Goal: Transaction & Acquisition: Download file/media

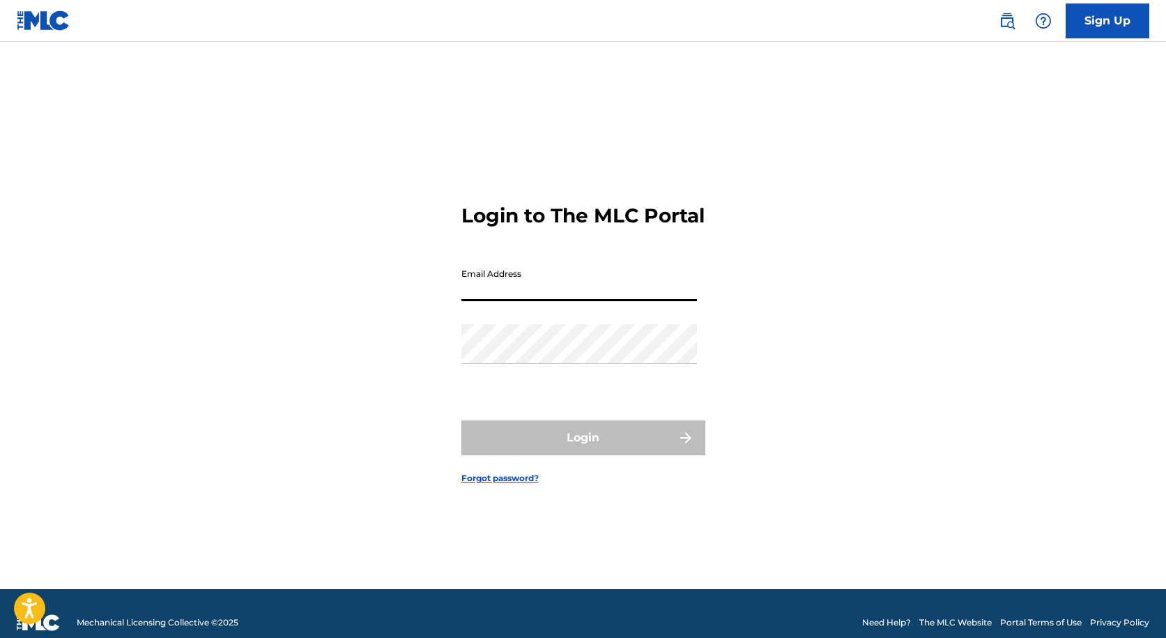
type input "[EMAIL_ADDRESS][DOMAIN_NAME]"
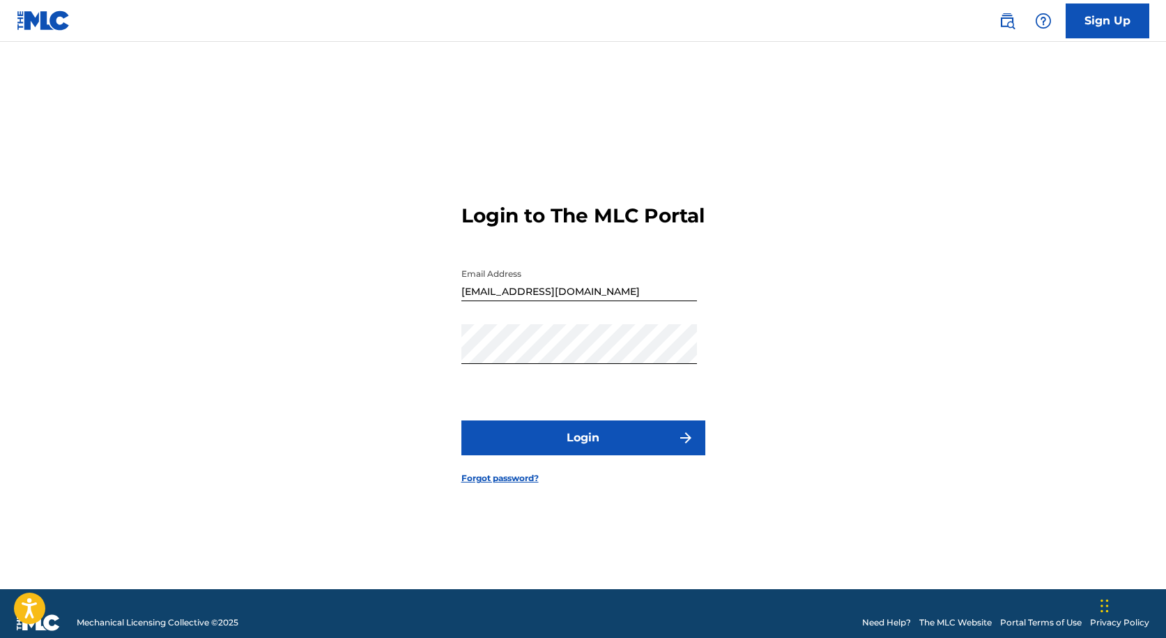
click at [569, 440] on button "Login" at bounding box center [583, 437] width 244 height 35
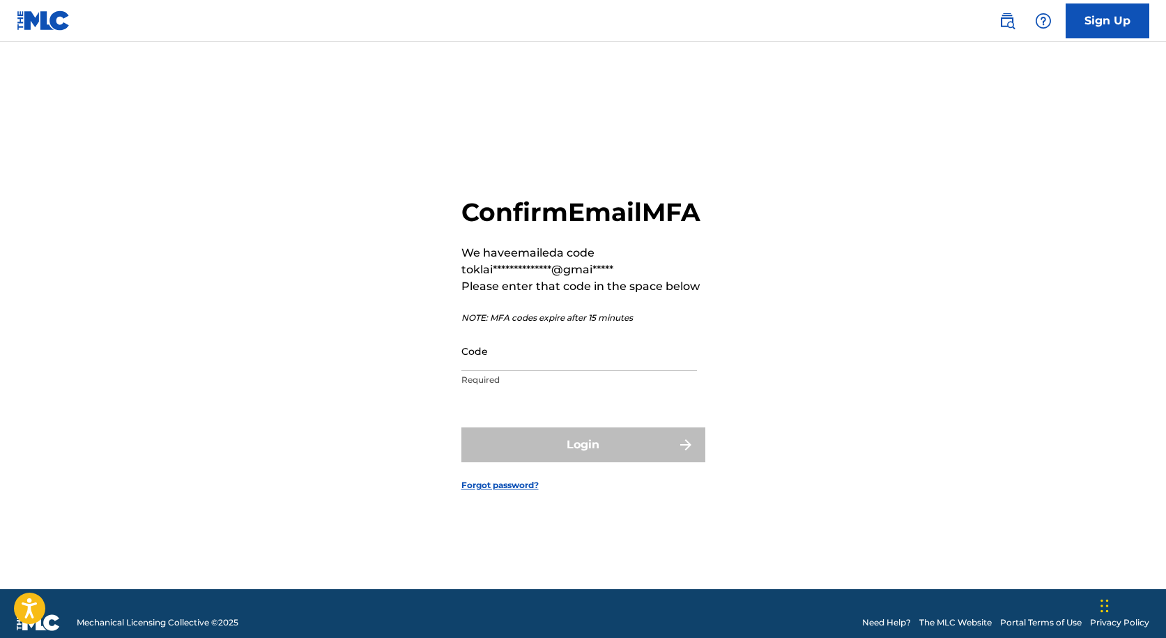
click at [505, 371] on input "Code" at bounding box center [579, 351] width 236 height 40
click at [531, 363] on input "Code" at bounding box center [579, 351] width 236 height 40
paste input "890451"
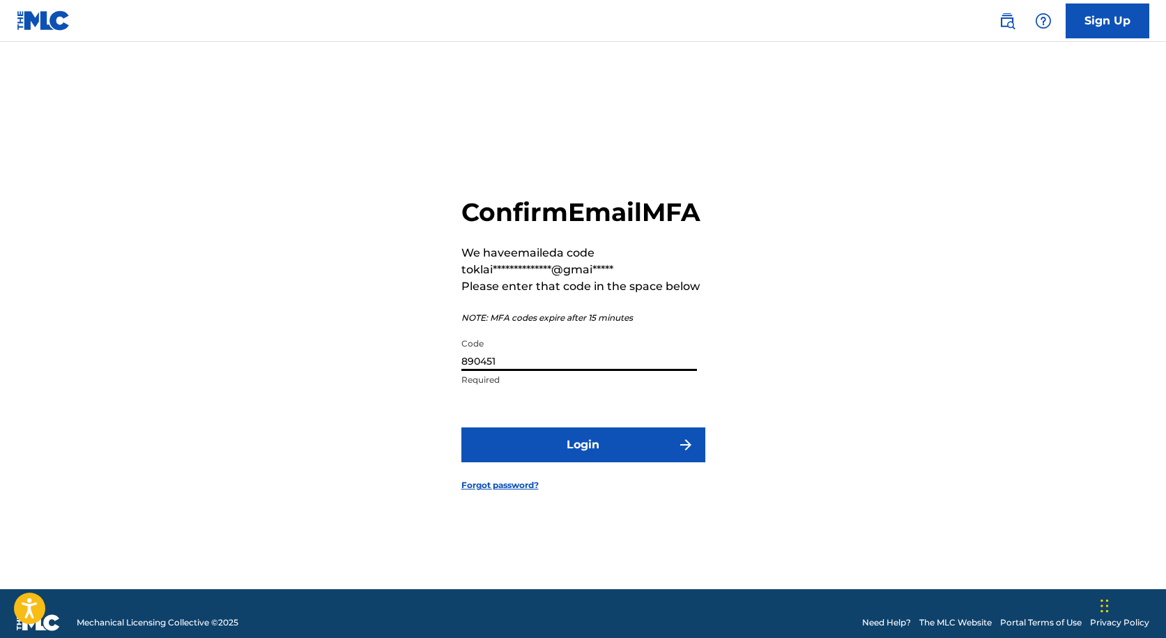
type input "890451"
click at [563, 449] on button "Login" at bounding box center [583, 444] width 244 height 35
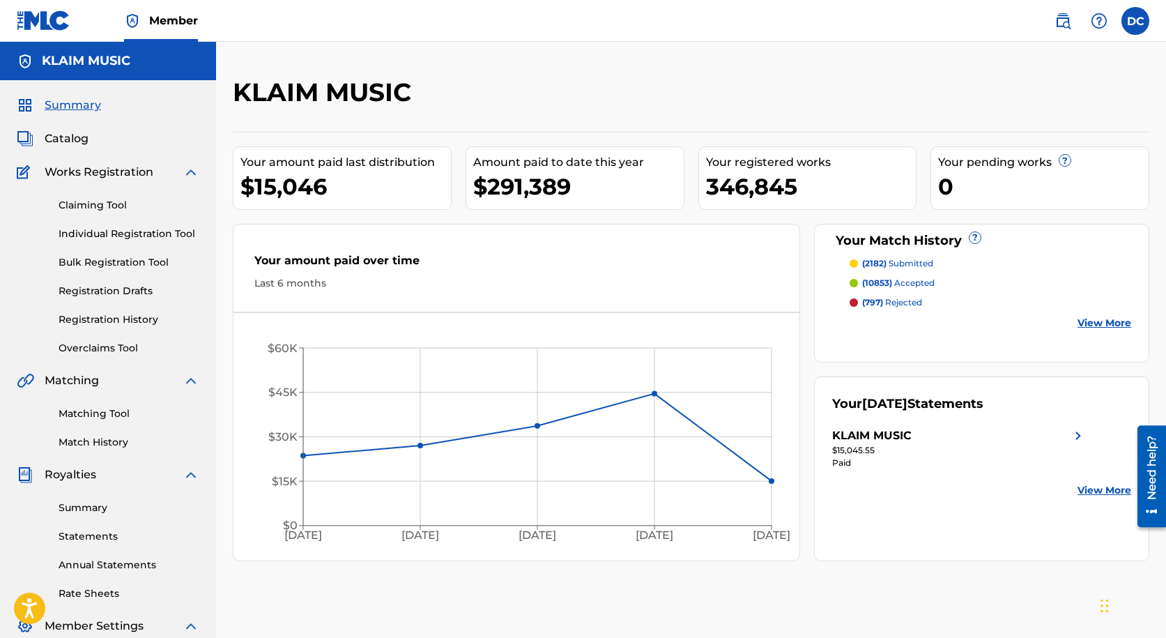
click at [129, 530] on link "Statements" at bounding box center [129, 536] width 141 height 15
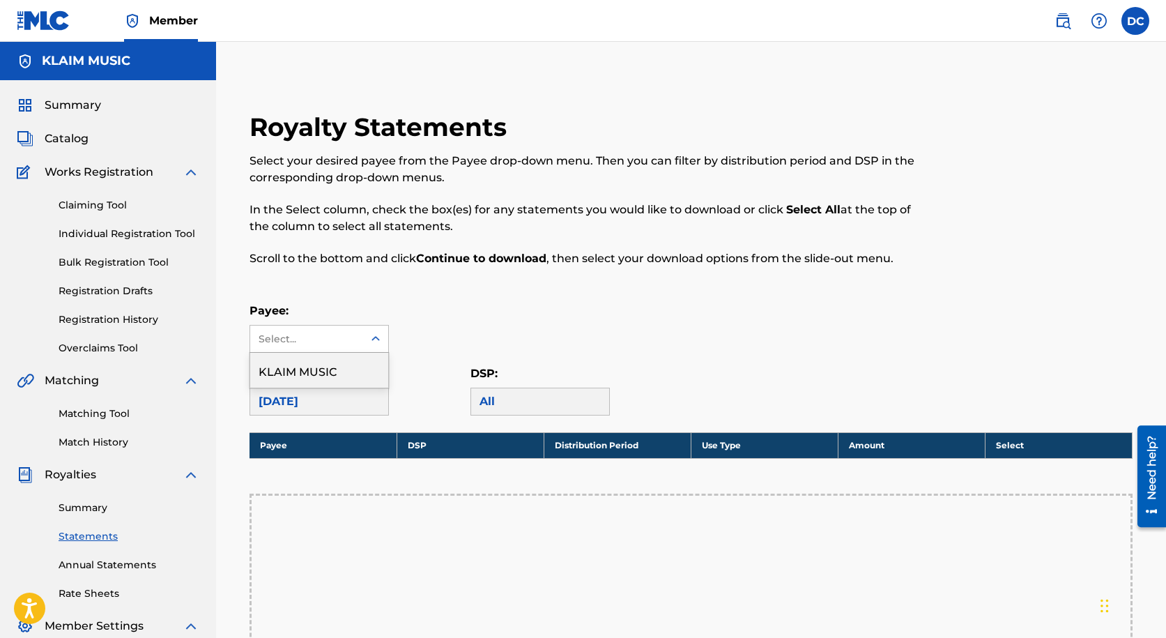
click at [363, 347] on div at bounding box center [375, 338] width 25 height 25
click at [351, 376] on div "KLAIM MUSIC" at bounding box center [319, 370] width 138 height 35
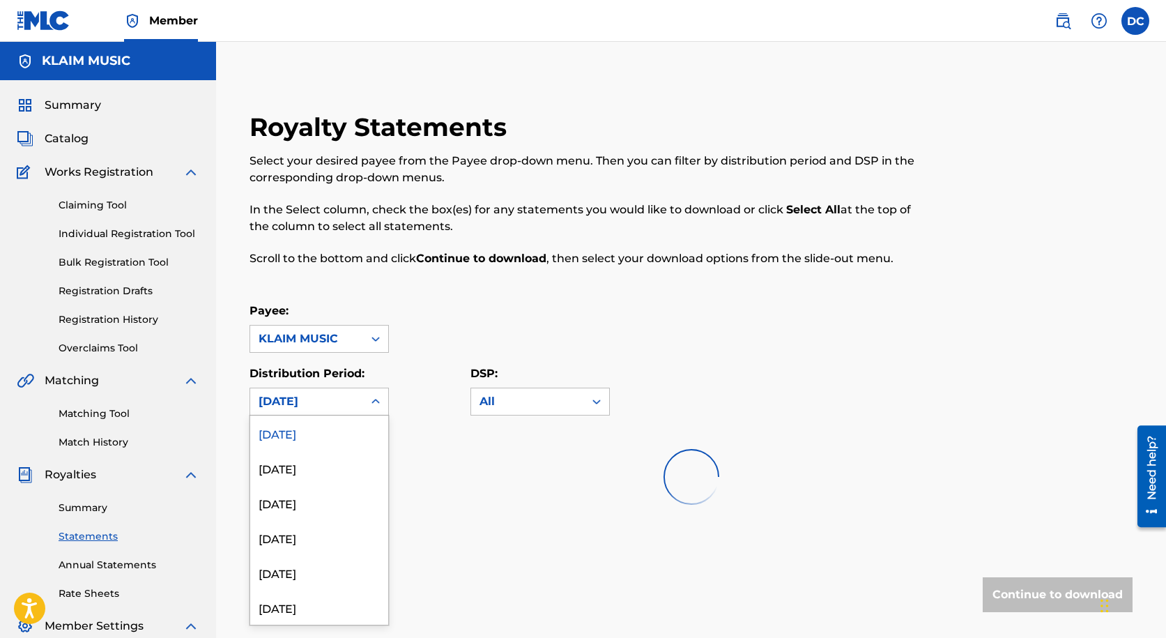
click at [346, 398] on div "[DATE]" at bounding box center [307, 401] width 96 height 17
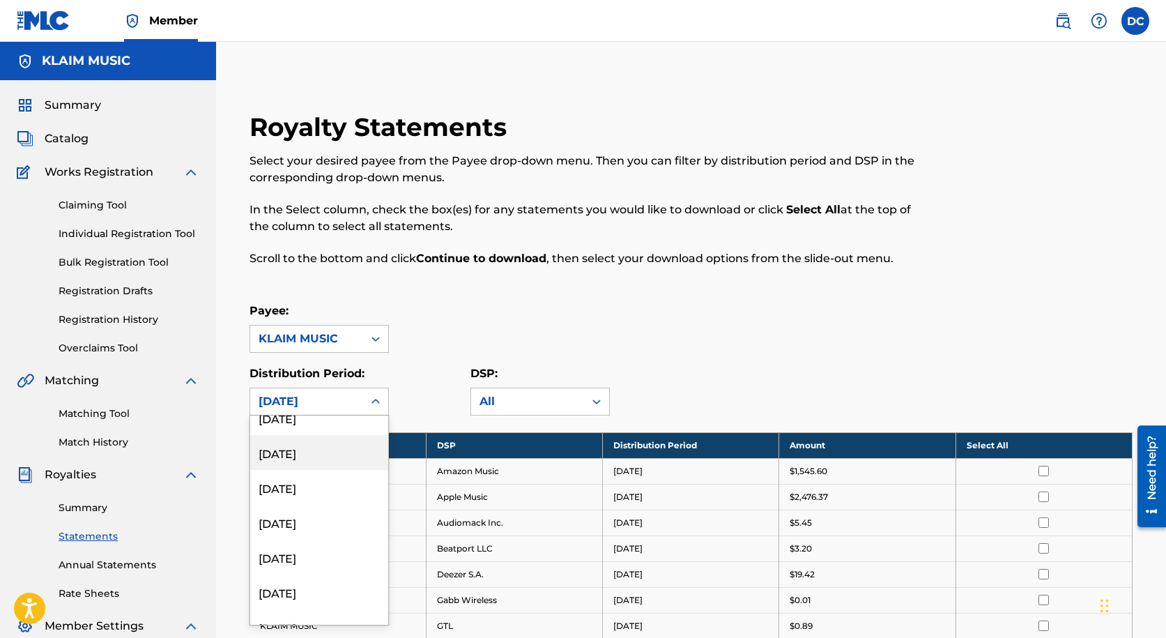
scroll to position [976, 0]
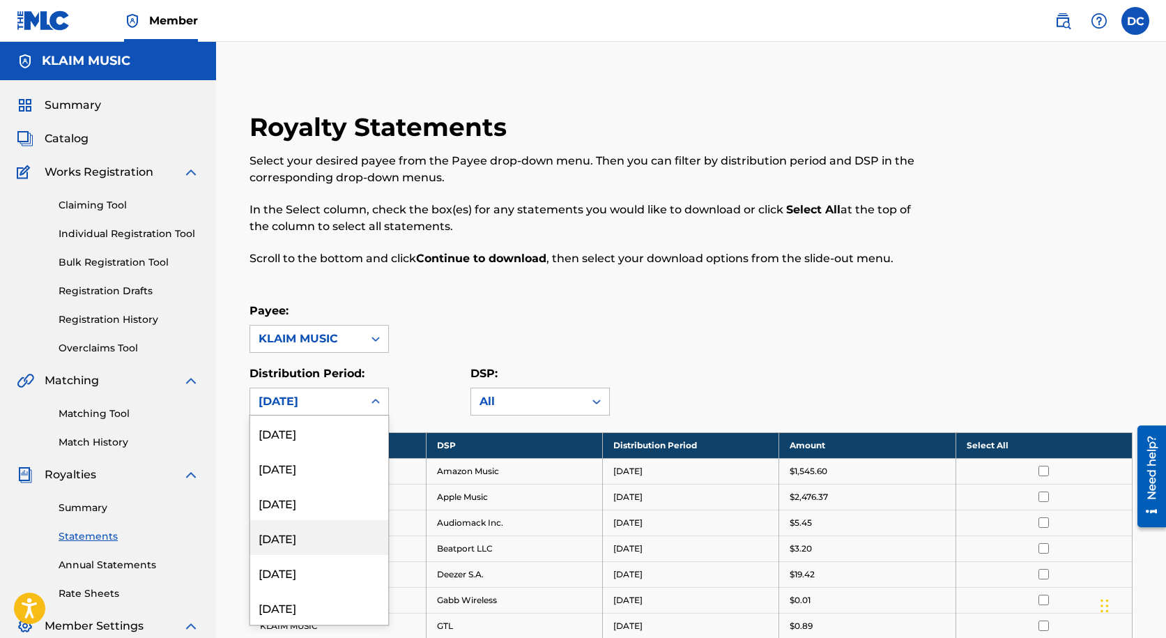
click at [335, 539] on div "[DATE]" at bounding box center [319, 537] width 138 height 35
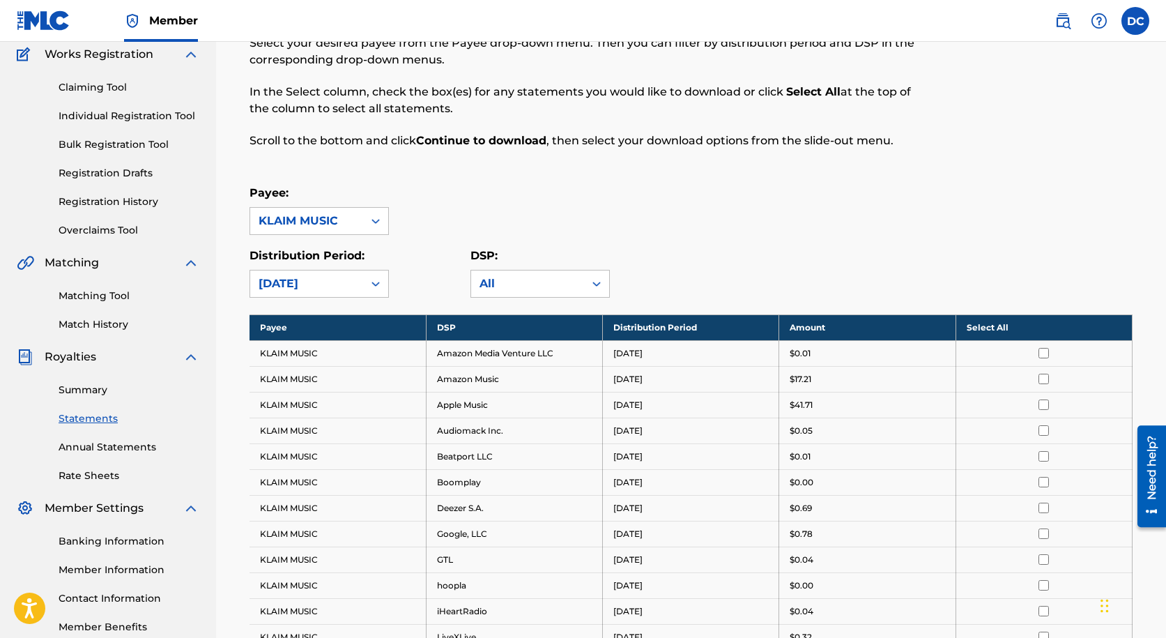
scroll to position [139, 0]
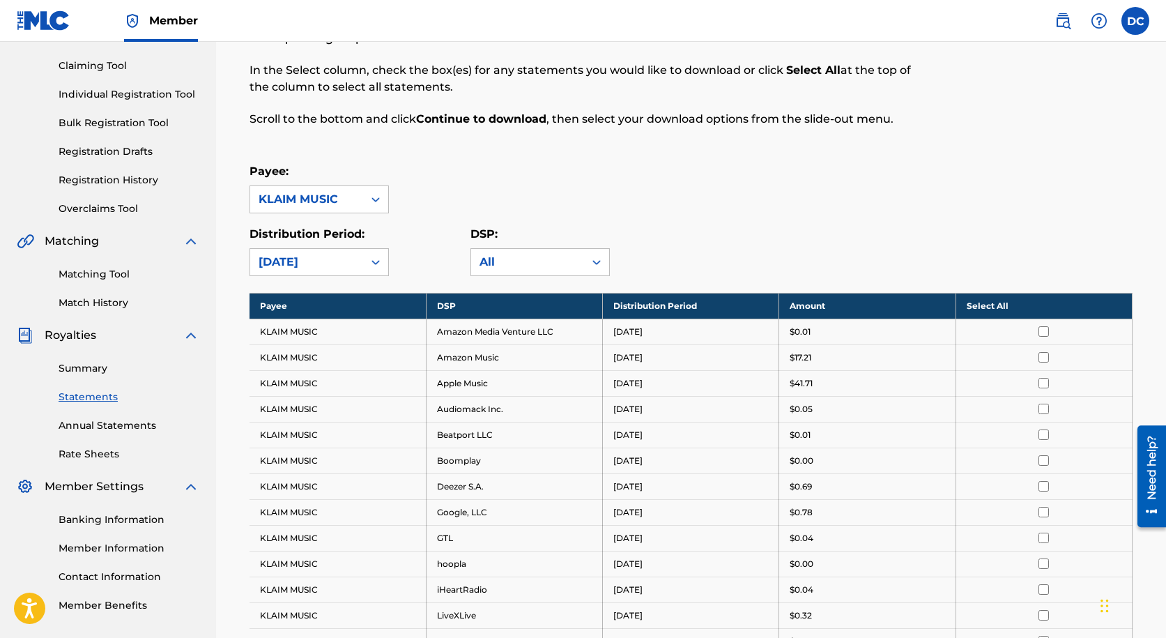
click at [986, 296] on th "Select All" at bounding box center [1044, 306] width 176 height 26
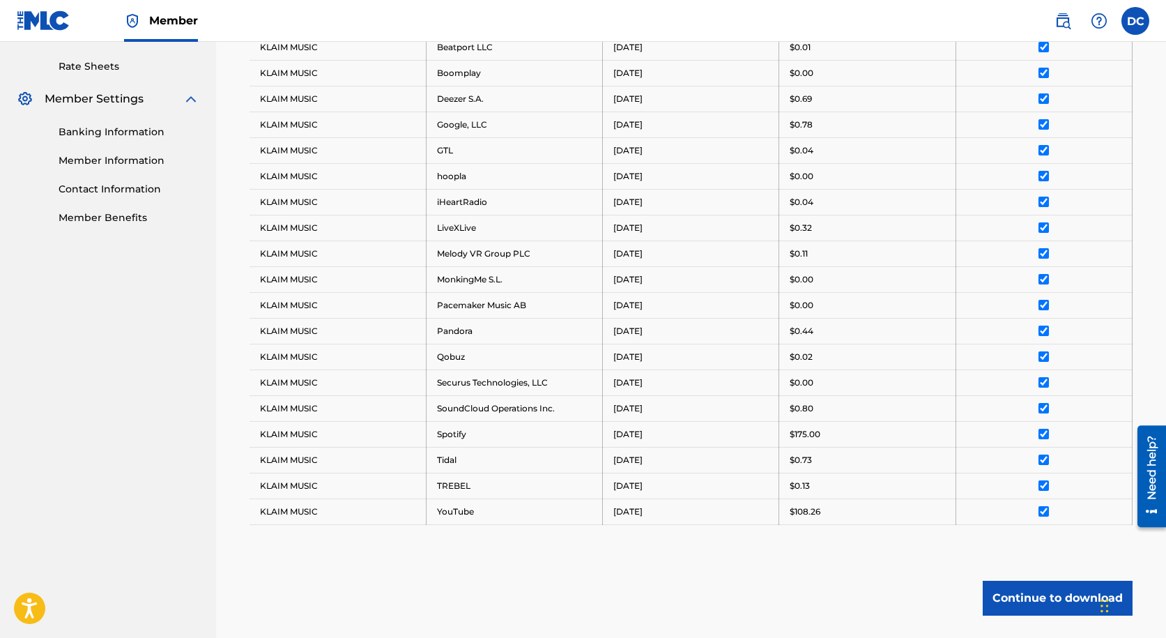
scroll to position [627, 0]
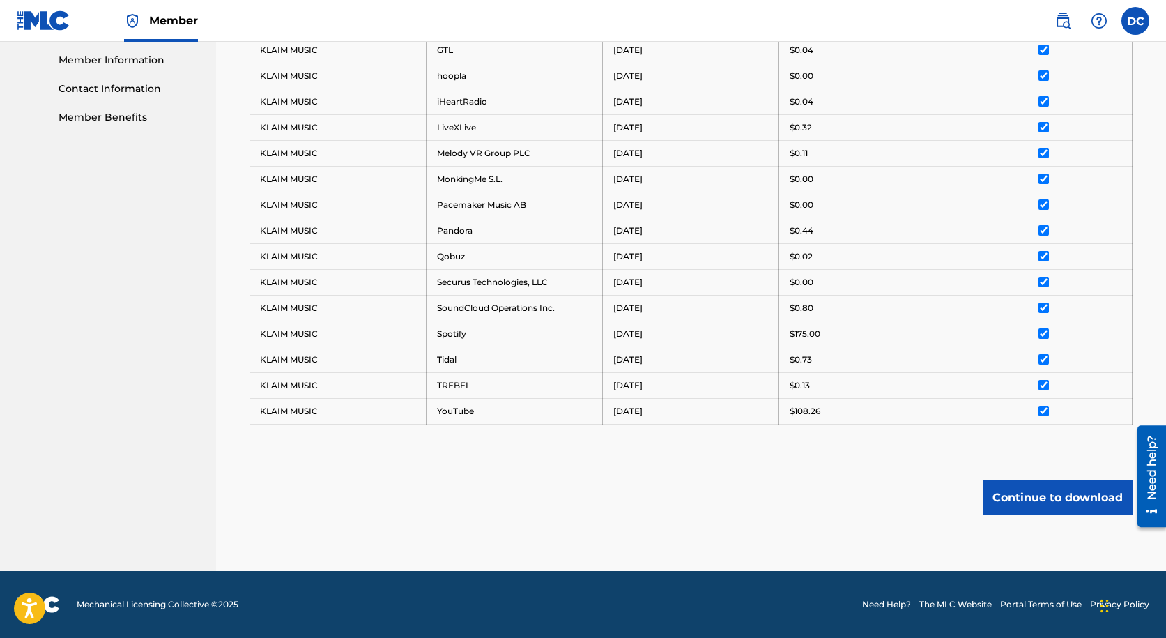
click at [1028, 496] on button "Continue to download" at bounding box center [1058, 497] width 150 height 35
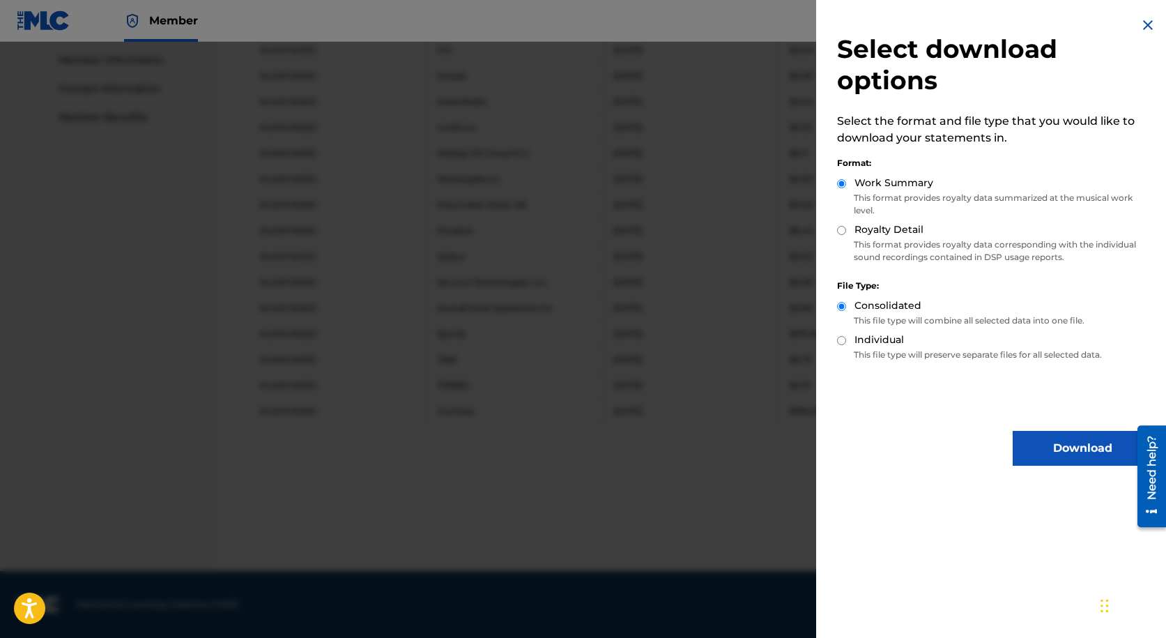
click at [876, 226] on label "Royalty Detail" at bounding box center [888, 229] width 69 height 15
click at [846, 226] on input "Royalty Detail" at bounding box center [841, 230] width 9 height 9
radio input "true"
click at [1050, 440] on button "Download" at bounding box center [1082, 448] width 139 height 35
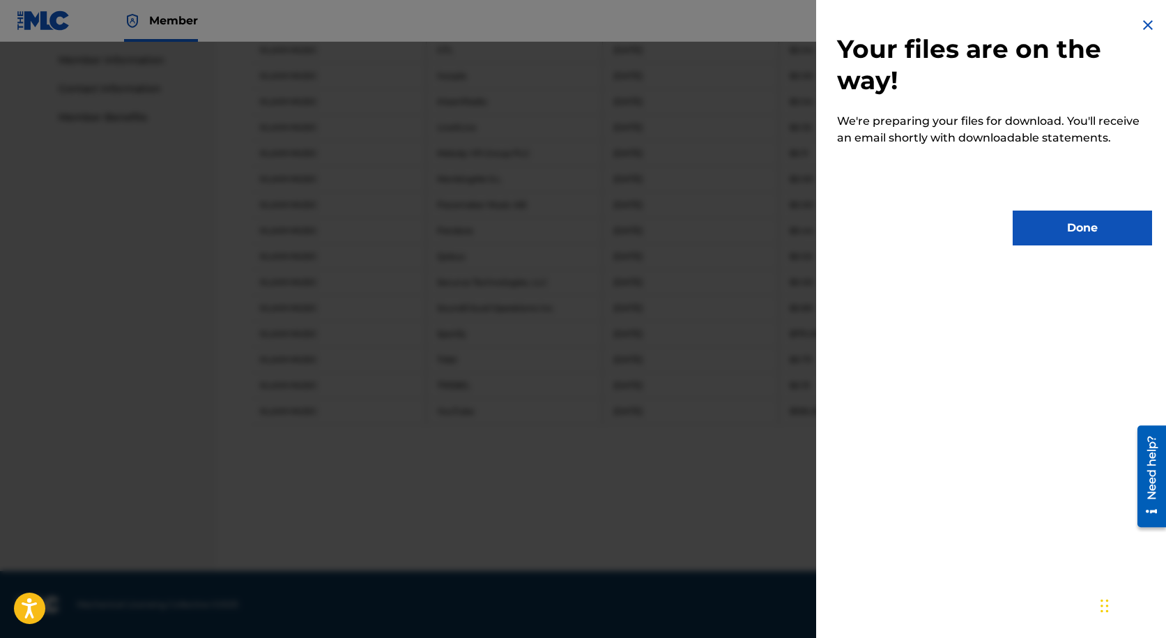
click at [1046, 222] on button "Done" at bounding box center [1082, 227] width 139 height 35
